Goal: Task Accomplishment & Management: Use online tool/utility

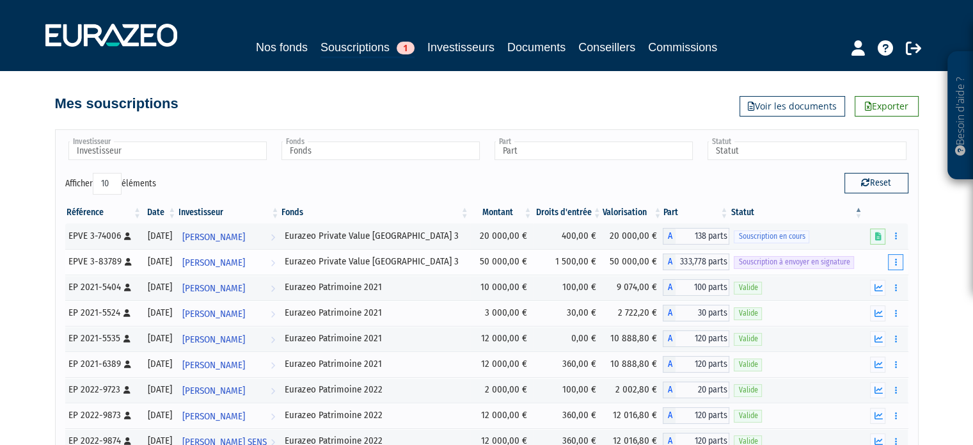
click at [896, 258] on icon "button" at bounding box center [896, 262] width 2 height 8
click at [874, 286] on link "Envoyer à signer" at bounding box center [863, 284] width 73 height 21
